Goal: Task Accomplishment & Management: Manage account settings

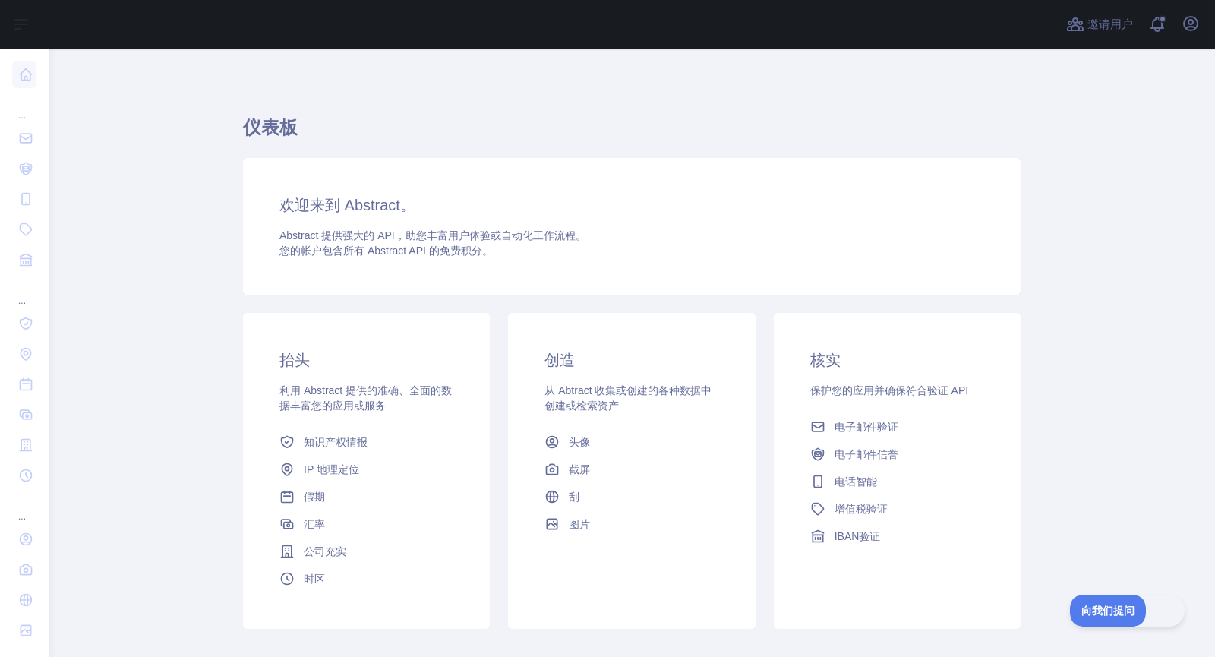
click at [1143, 116] on main "仪表板 欢迎来到 Abstract。 Abstract 提供强大的 API，助您丰富用户体验或自动化工作流程。 您的帐户包含 所有 Abstract API …" at bounding box center [632, 353] width 1166 height 608
click at [298, 118] on h1 "仪表板" at bounding box center [632, 133] width 778 height 36
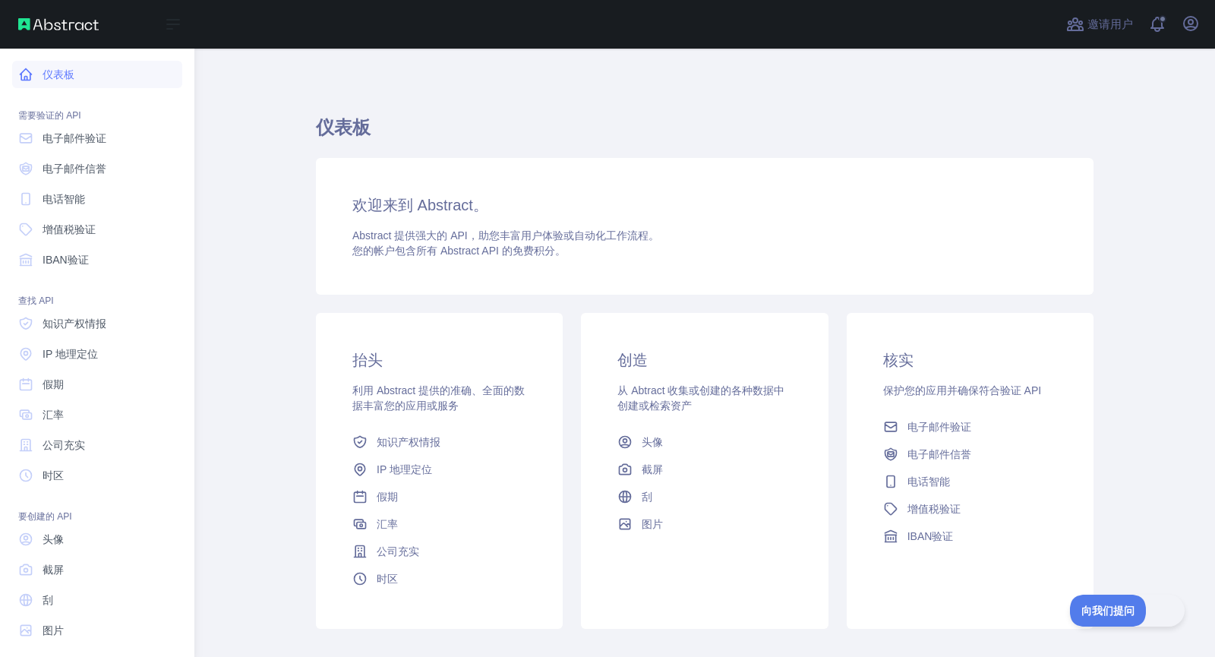
click at [60, 66] on link "仪表板" at bounding box center [97, 74] width 170 height 27
click at [72, 80] on font "仪表板" at bounding box center [59, 74] width 32 height 12
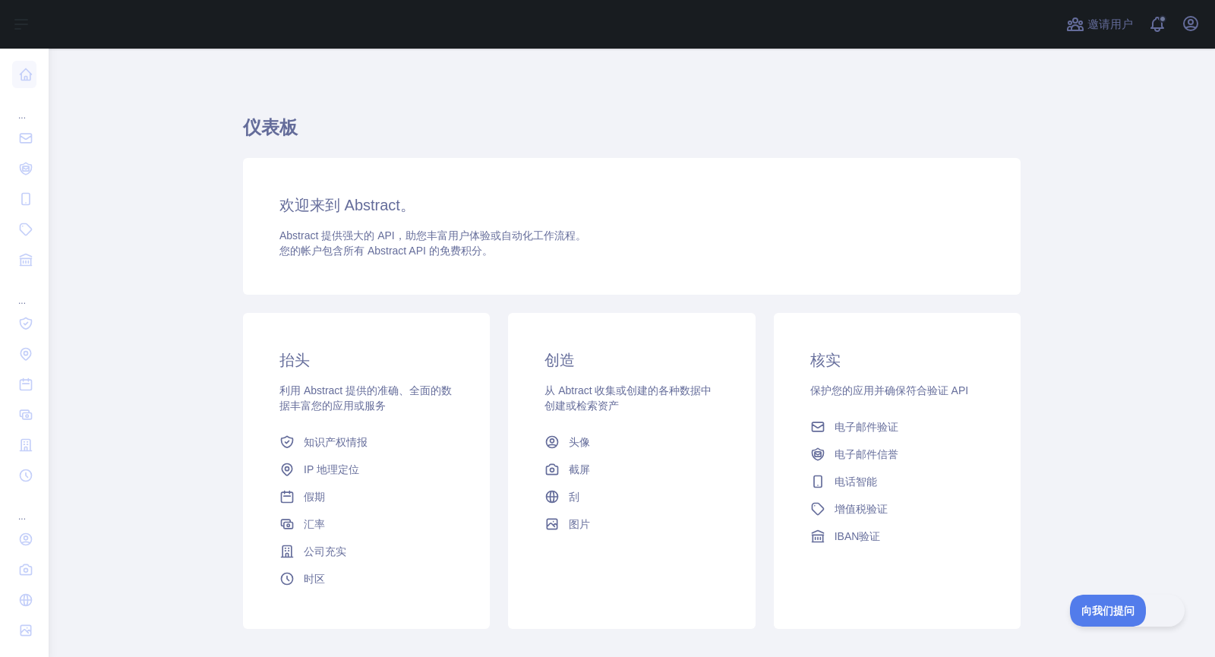
click at [793, 107] on div "仪表板 欢迎来到 Abstract。 Abstract 提供强大的 API，助您丰富用户体验或自动化工作流程。 您的帐户包含 所有 Abstract API …" at bounding box center [632, 367] width 778 height 565
click at [1184, 18] on icon "button" at bounding box center [1190, 23] width 18 height 18
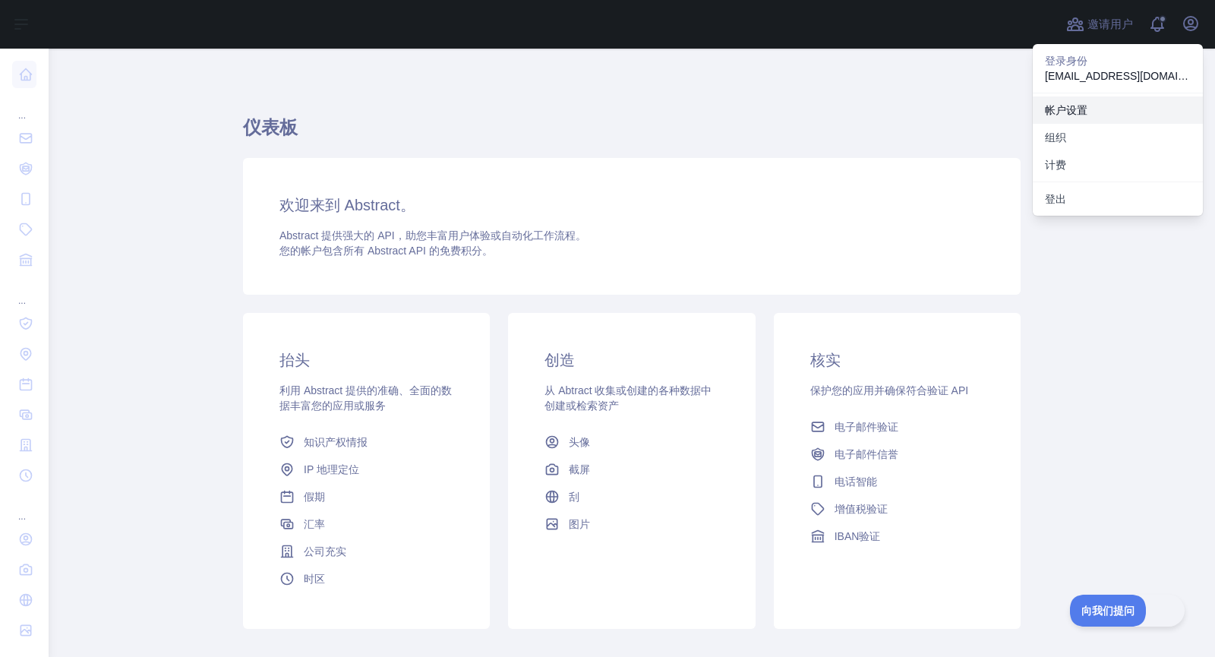
click at [1067, 115] on font "帐户设置" at bounding box center [1066, 110] width 43 height 12
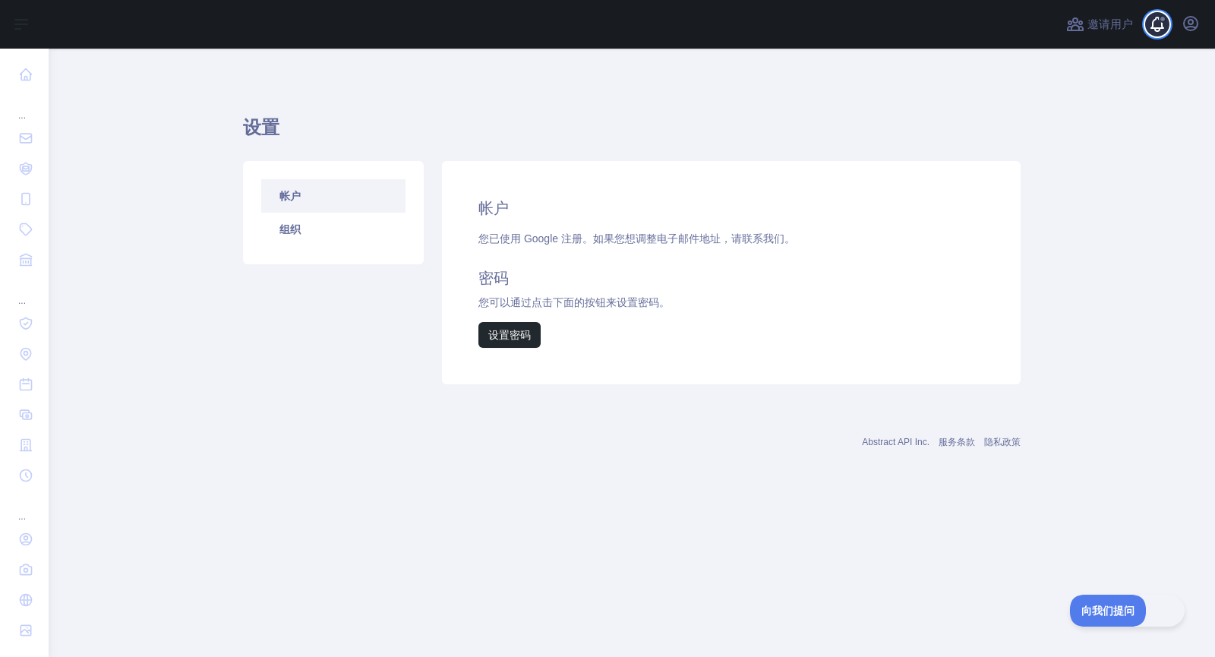
click at [1153, 13] on span at bounding box center [1163, 24] width 30 height 49
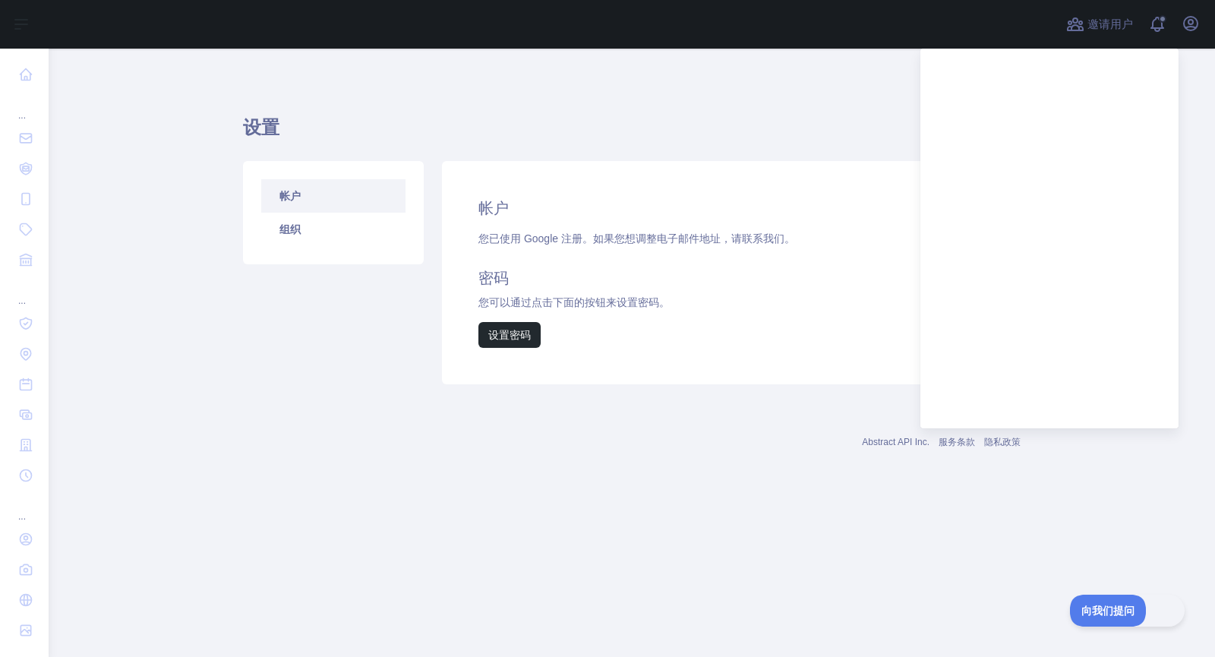
click at [801, 128] on h1 "设置" at bounding box center [632, 133] width 778 height 36
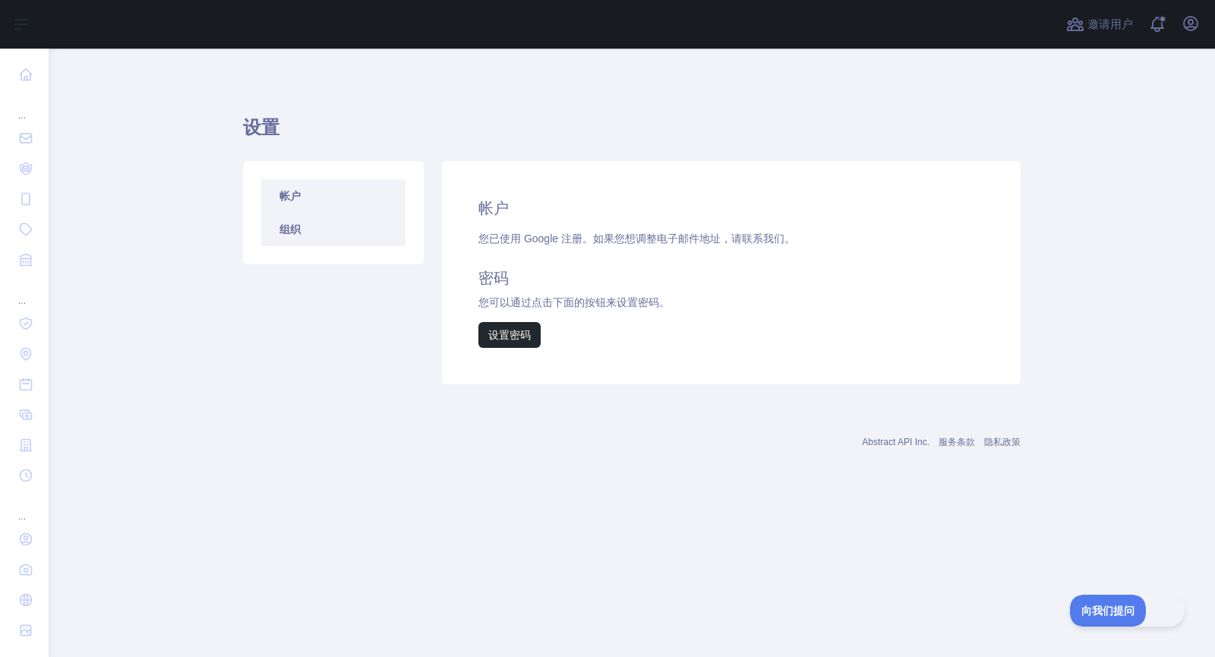
click at [294, 223] on font "组织" at bounding box center [289, 229] width 21 height 12
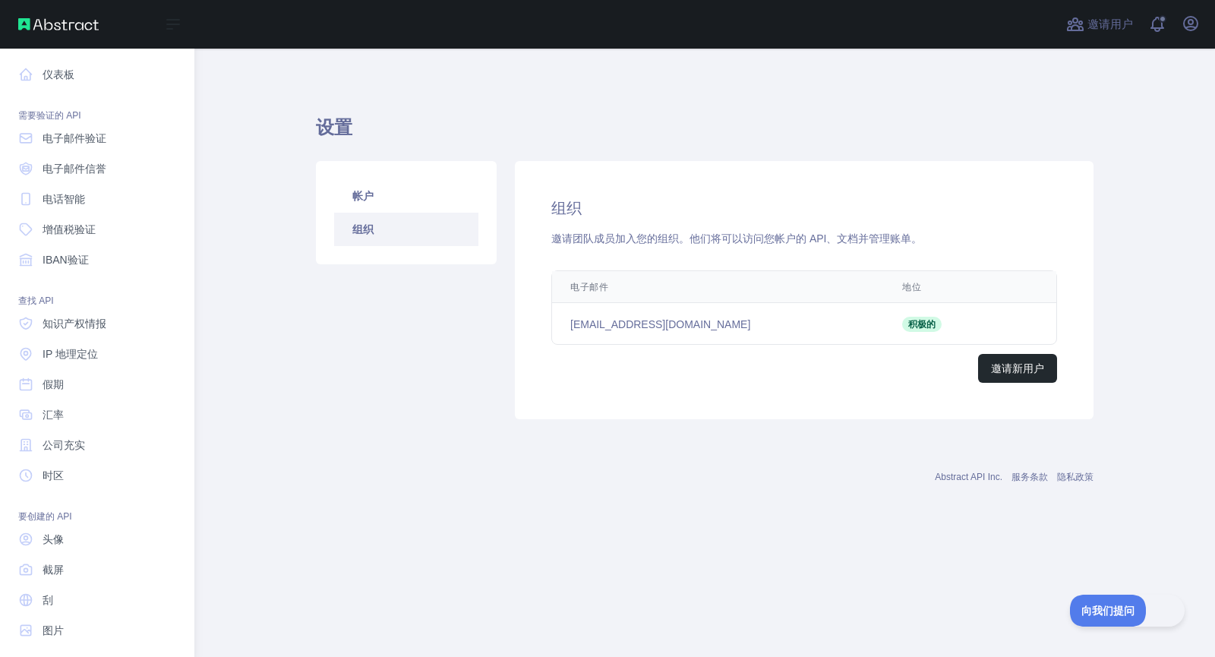
click at [71, 114] on font "需要验证的 API" at bounding box center [49, 115] width 63 height 11
